Goal: Navigation & Orientation: Find specific page/section

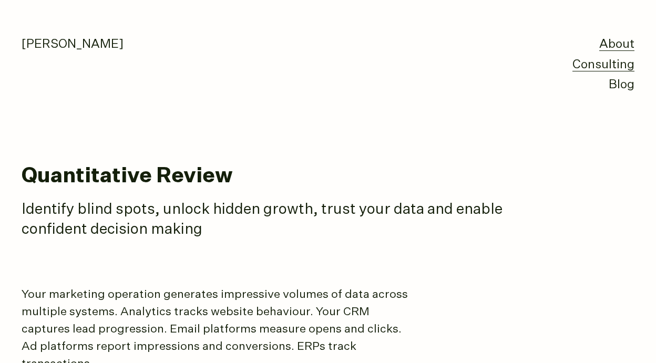
click at [615, 43] on link "About" at bounding box center [616, 44] width 35 height 13
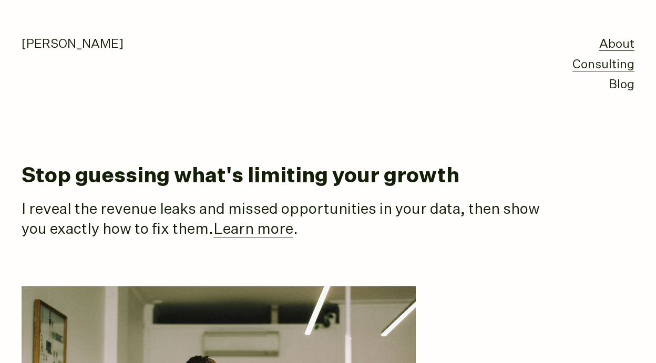
click at [595, 65] on link "Consulting" at bounding box center [603, 65] width 62 height 13
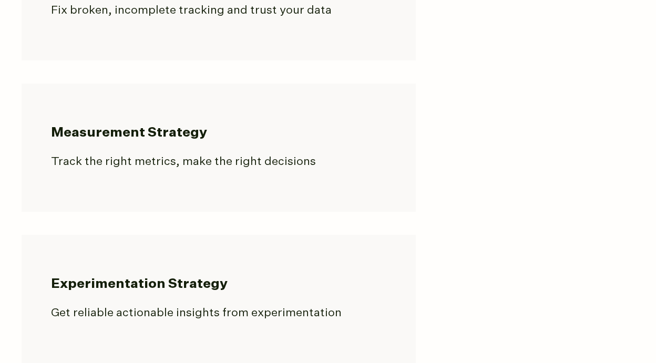
scroll to position [877, 0]
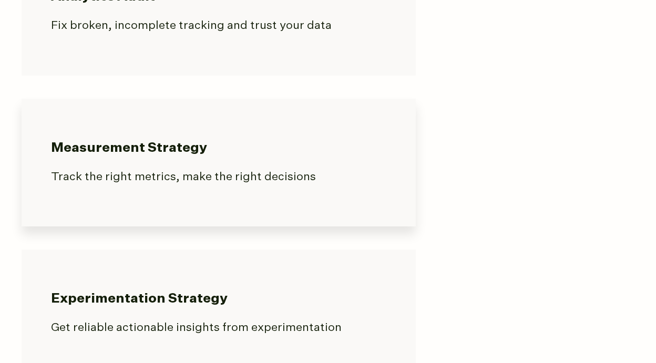
click at [216, 157] on h3 "Measurement Strategy" at bounding box center [218, 148] width 335 height 17
